Goal: Transaction & Acquisition: Purchase product/service

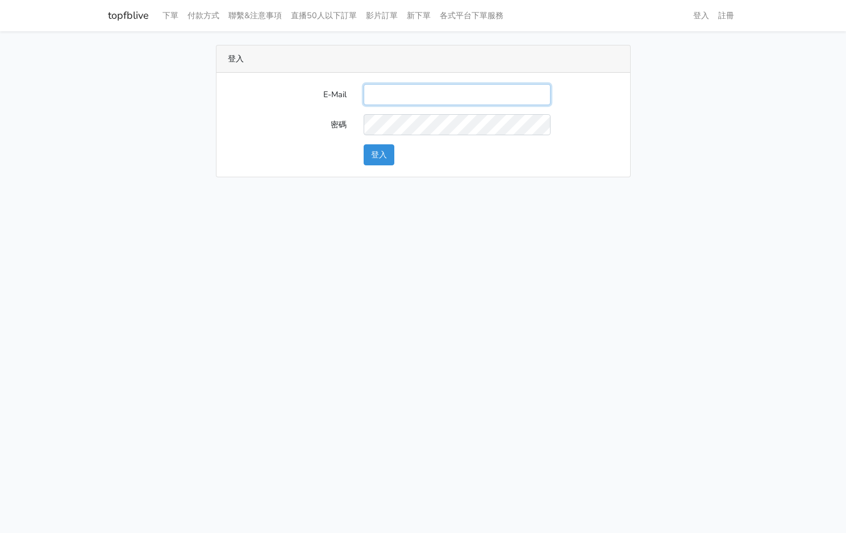
drag, startPoint x: 434, startPoint y: 92, endPoint x: 438, endPoint y: 105, distance: 13.8
click at [434, 92] on input "E-Mail" at bounding box center [457, 94] width 187 height 21
type input "[EMAIL_ADDRESS][PERSON_NAME][DOMAIN_NAME]"
click at [380, 151] on button "登入" at bounding box center [379, 154] width 31 height 21
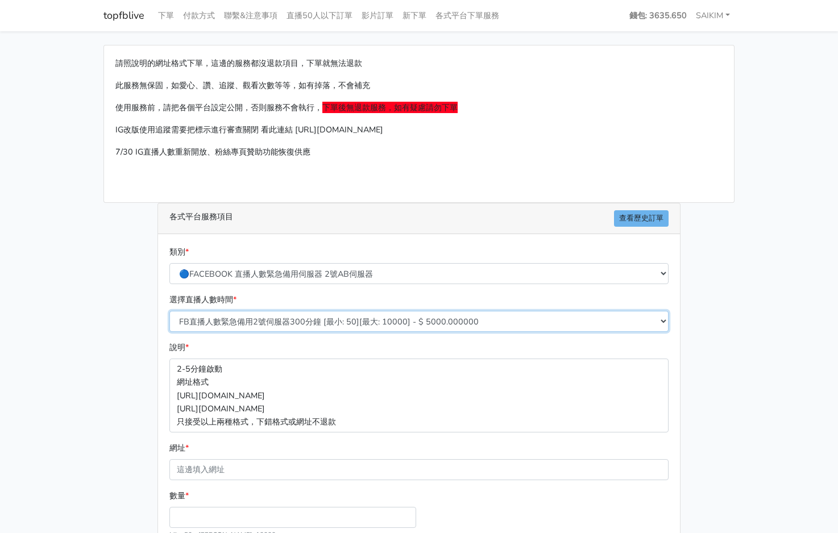
click at [402, 317] on select "FB直播人數緊急備用2號伺服器300分鐘 [最小: 50][最大: 10000] - $ 5000.000000 FB直播人數緊急備用2號伺服器60分鐘 [最…" at bounding box center [418, 321] width 499 height 21
select select "575"
click at [169, 311] on select "FB直播人數緊急備用2號伺服器300分鐘 [最小: 50][最大: 10000] - $ 5000.000000 FB直播人數緊急備用2號伺服器60分鐘 [最…" at bounding box center [418, 321] width 499 height 21
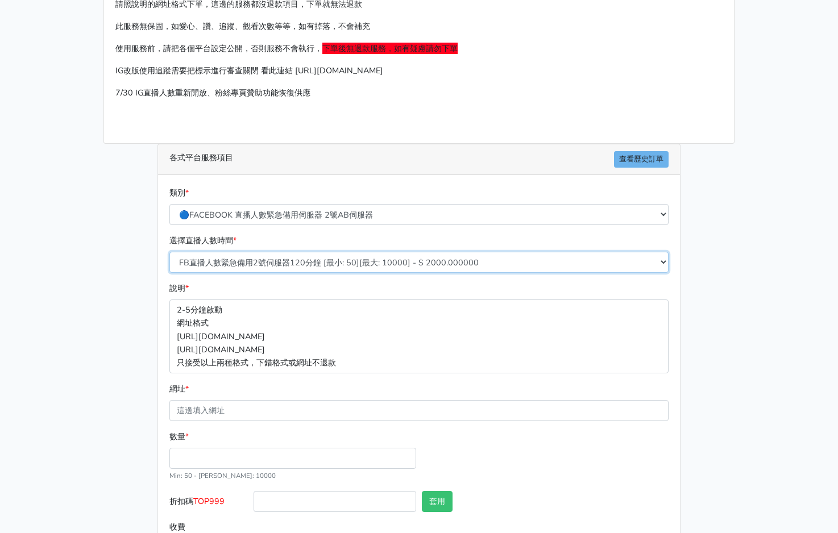
scroll to position [110, 0]
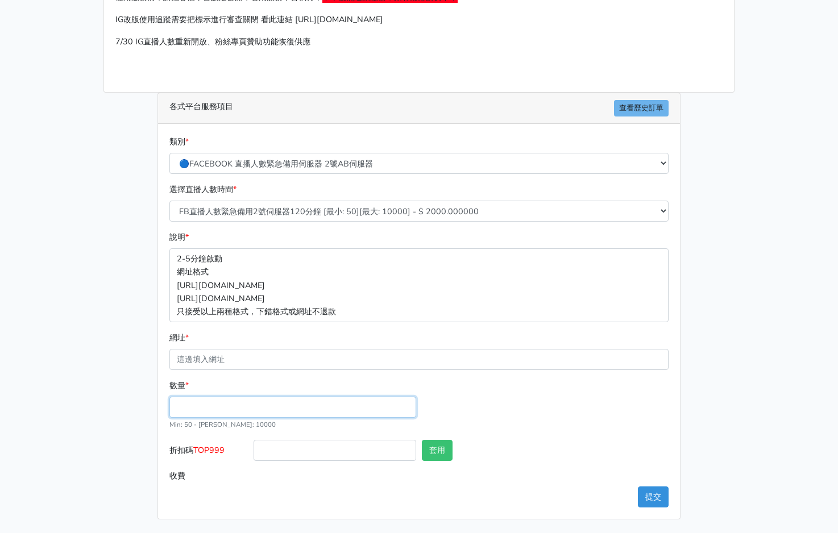
click at [246, 402] on input "數量 *" at bounding box center [292, 407] width 247 height 21
type input "300"
type input "600.000"
click at [221, 459] on label "折扣碼 TOP999" at bounding box center [209, 453] width 84 height 26
click at [254, 459] on input "折扣碼 TOP999" at bounding box center [335, 450] width 163 height 21
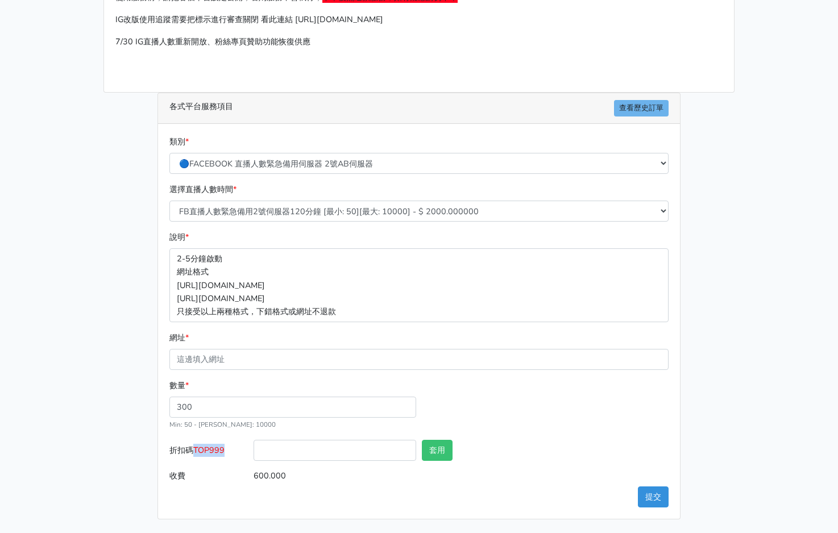
click at [221, 458] on label "折扣碼 TOP999" at bounding box center [209, 453] width 84 height 26
click at [254, 458] on input "折扣碼 TOP999" at bounding box center [335, 450] width 163 height 21
copy span "TOP999"
click at [273, 448] on input "折扣碼 TOP999" at bounding box center [335, 450] width 163 height 21
paste input "TOP999"
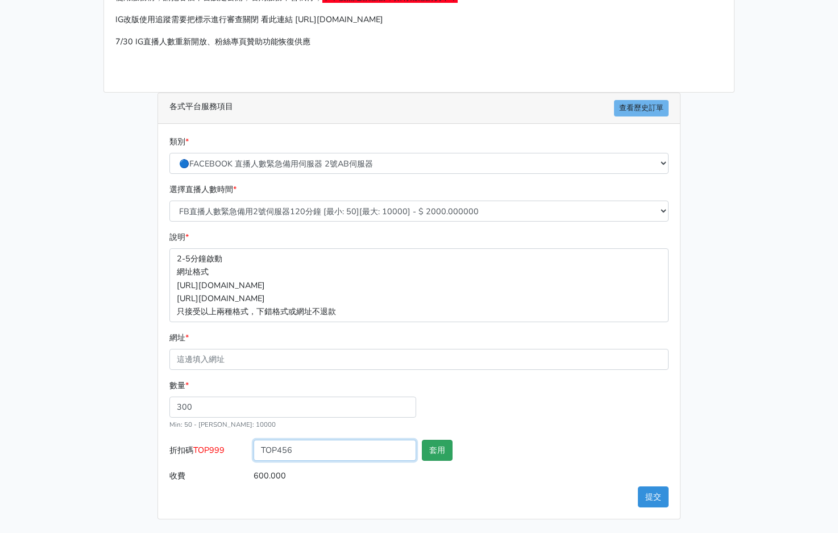
type input "TOP456"
click at [437, 452] on button "套用" at bounding box center [437, 450] width 31 height 21
type input "套用成功"
type input "576.000"
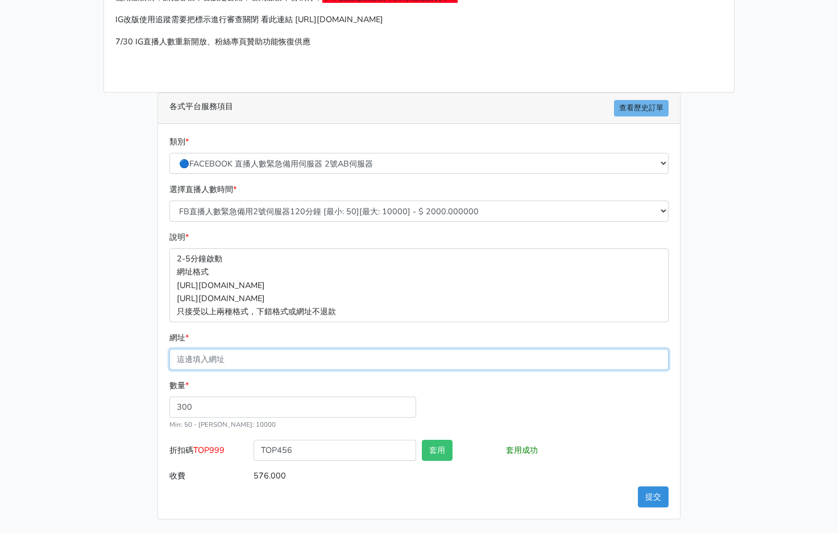
click at [239, 352] on input "網址 *" at bounding box center [418, 359] width 499 height 21
paste input "https://www.facebook.com/100064724107632/videos/1866852770576265"
type input "https://www.facebook.com/100064724107632/videos/1866852770576265"
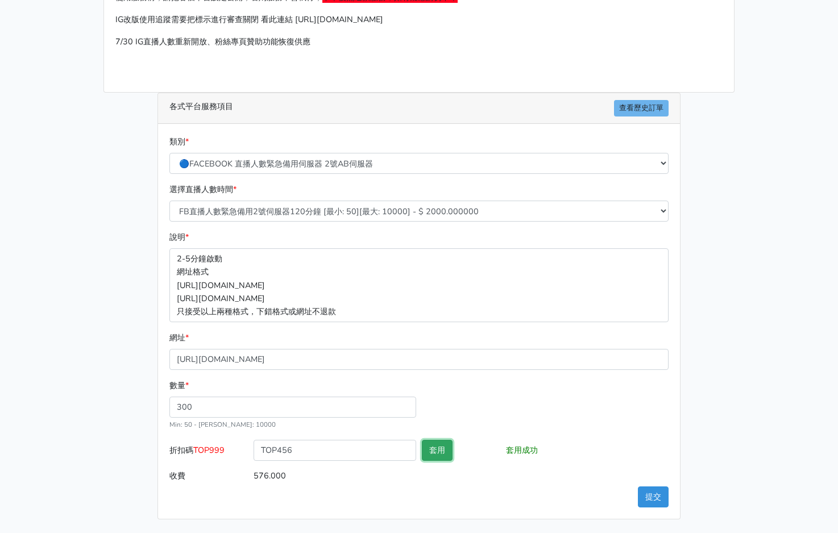
click at [439, 451] on button "套用" at bounding box center [437, 450] width 31 height 21
click at [656, 496] on button "提交" at bounding box center [653, 497] width 31 height 21
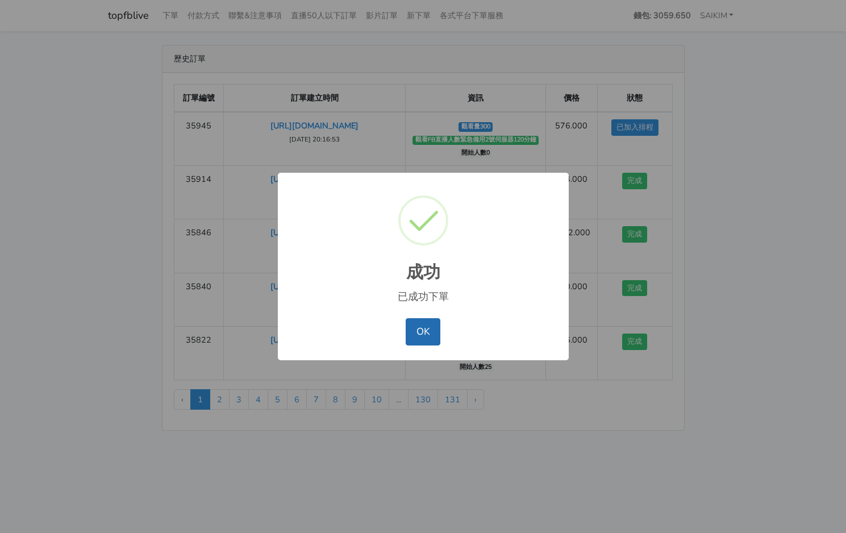
click at [419, 330] on button "OK" at bounding box center [423, 331] width 35 height 27
